Goal: Information Seeking & Learning: Learn about a topic

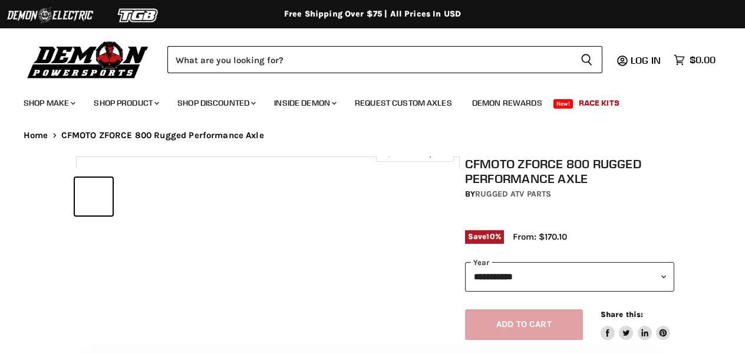
select select "******"
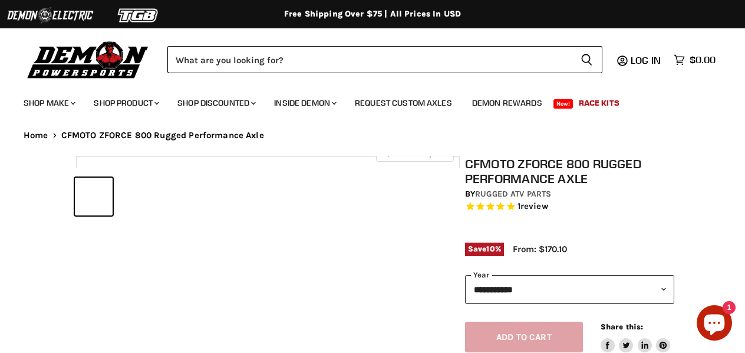
select select "******"
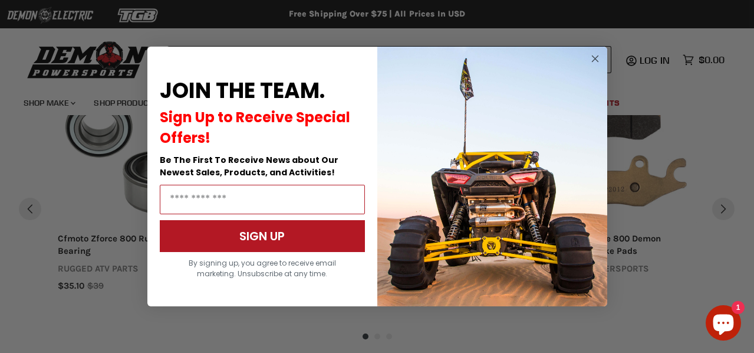
scroll to position [1049, 0]
